Goal: Transaction & Acquisition: Purchase product/service

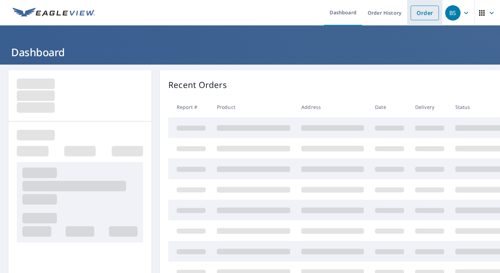
click at [414, 16] on link "Order" at bounding box center [424, 13] width 28 height 15
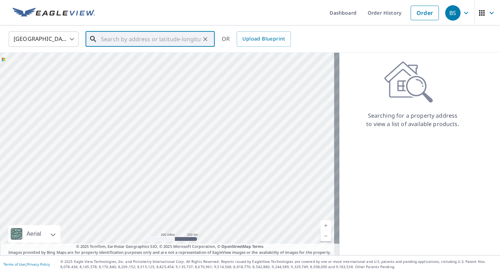
click at [150, 33] on input "text" at bounding box center [150, 39] width 99 height 20
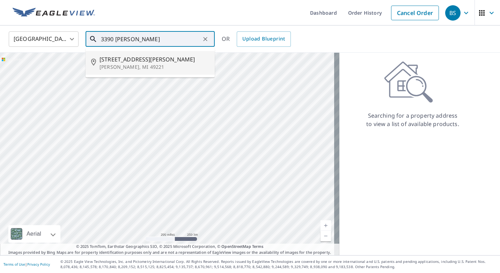
click at [140, 66] on p "[PERSON_NAME], MI 49221" at bounding box center [154, 67] width 110 height 7
type input "[STREET_ADDRESS][PERSON_NAME]"
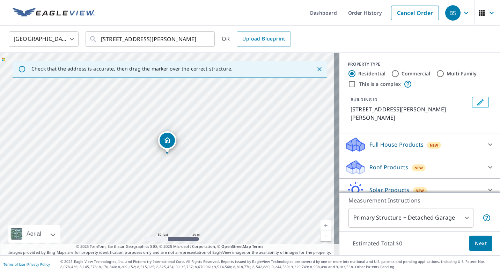
click at [387, 163] on p "Roof Products" at bounding box center [388, 167] width 39 height 8
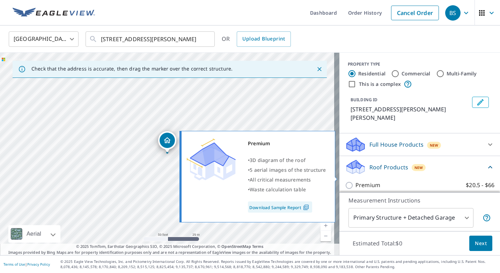
click at [359, 181] on p "Premium" at bounding box center [367, 185] width 25 height 9
click at [355, 181] on input "Premium $20.5 - $66" at bounding box center [350, 185] width 10 height 8
checkbox input "true"
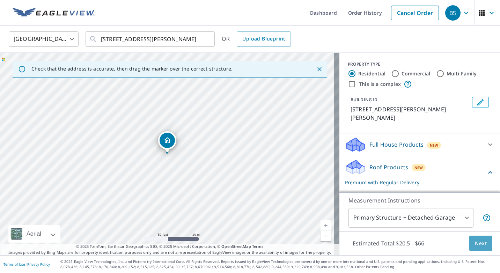
click at [474, 247] on button "Next" at bounding box center [480, 244] width 23 height 16
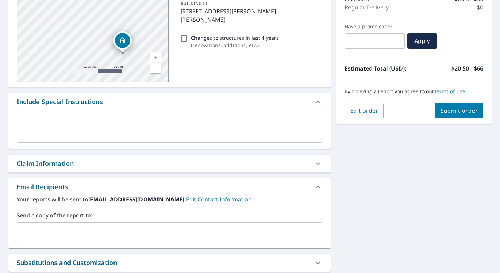
scroll to position [105, 0]
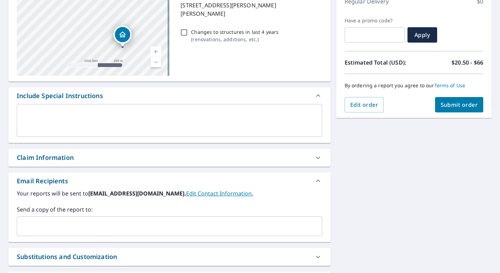
click at [66, 219] on div "​" at bounding box center [169, 226] width 305 height 20
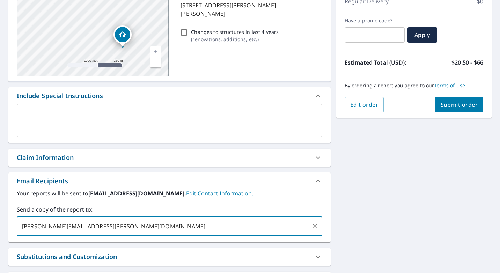
type input "[PERSON_NAME][EMAIL_ADDRESS][PERSON_NAME][DOMAIN_NAME]"
click at [459, 107] on span "Submit order" at bounding box center [458, 105] width 37 height 8
